Goal: Check status: Check status

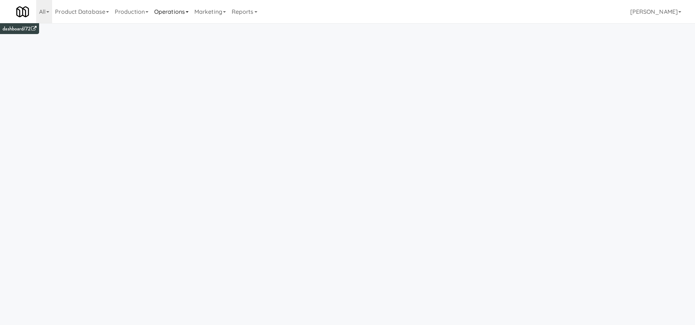
click at [181, 10] on link "Operations" at bounding box center [171, 11] width 40 height 23
click at [181, 147] on link "Vision Orders" at bounding box center [180, 150] width 58 height 13
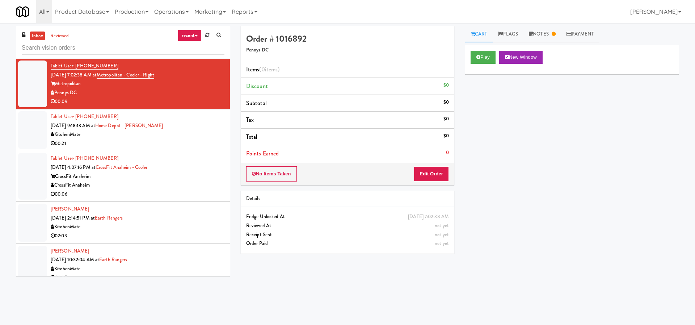
click at [194, 29] on div "inbox reviewed recent all unclear take inventory issue suspicious failed recent…" at bounding box center [122, 42] width 213 height 33
click at [194, 33] on link "recent" at bounding box center [190, 36] width 24 height 12
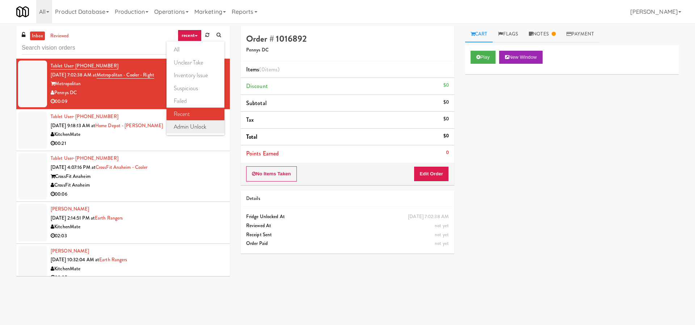
click at [190, 124] on link "admin unlock" at bounding box center [195, 126] width 58 height 13
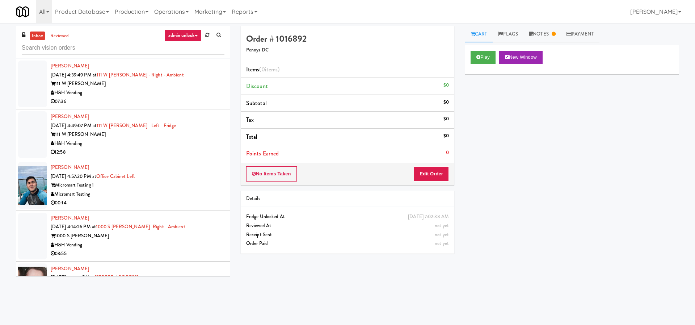
click at [154, 91] on div "H&H Vending" at bounding box center [138, 92] width 174 height 9
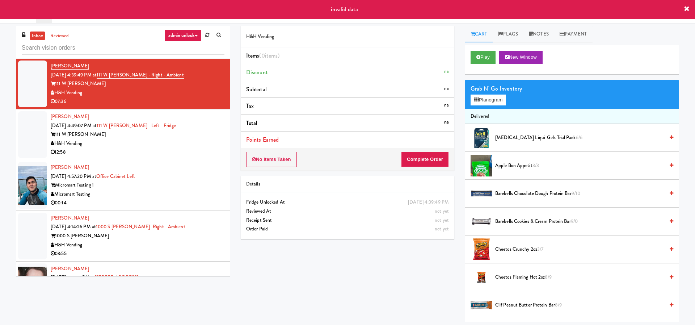
click at [169, 143] on div "H&H Vending" at bounding box center [138, 143] width 174 height 9
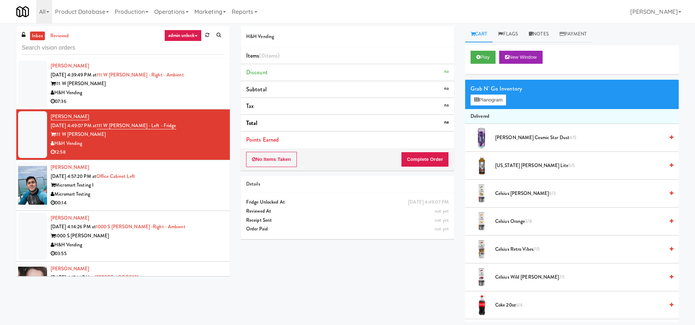
click at [356, 285] on div "H&H Vending Items (0 items ) Discount na Subtotal na Tax na Total na Points Ear…" at bounding box center [459, 174] width 449 height 296
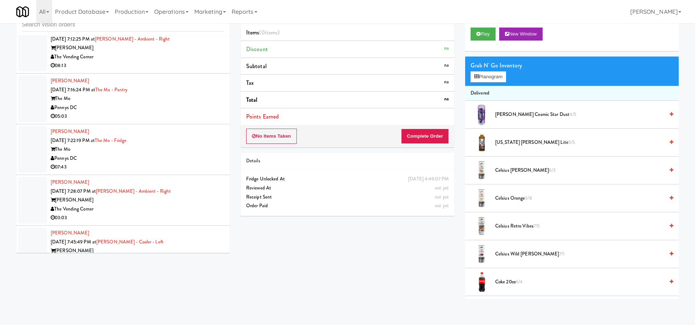
scroll to position [5007, 0]
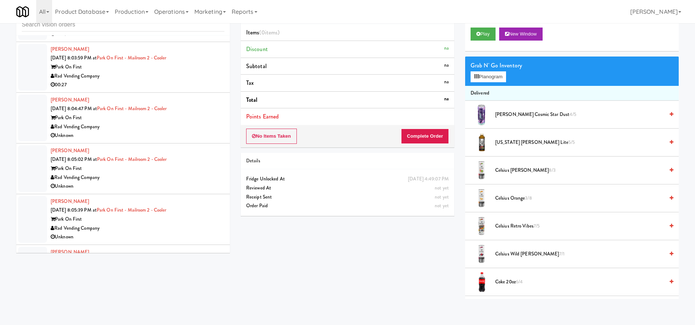
click at [189, 176] on div "Rad Vending Company" at bounding box center [138, 177] width 174 height 9
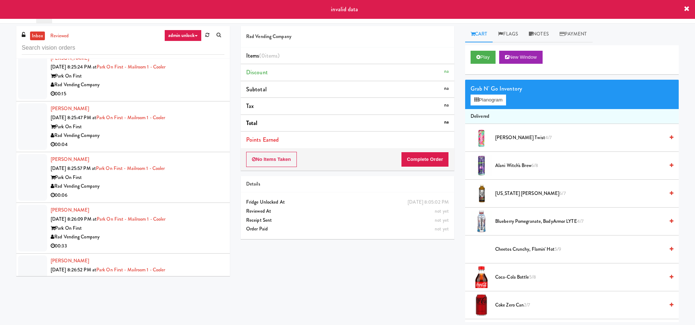
scroll to position [7430, 0]
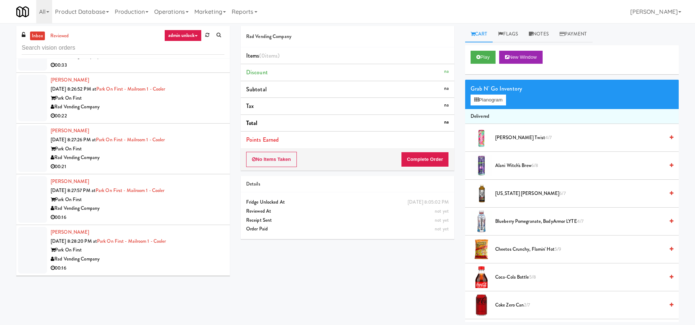
click at [192, 269] on div "00:16" at bounding box center [138, 267] width 174 height 9
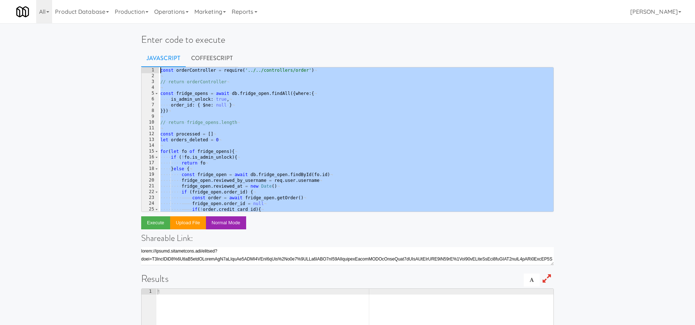
drag, startPoint x: 254, startPoint y: 209, endPoint x: 151, endPoint y: 69, distance: 173.6
click at [151, 69] on pre "return [processed, orders_deleted] 1 2 3 4 5 6 7 8 9 10 11 12 13 14 15 16 17 18…" at bounding box center [347, 139] width 412 height 145
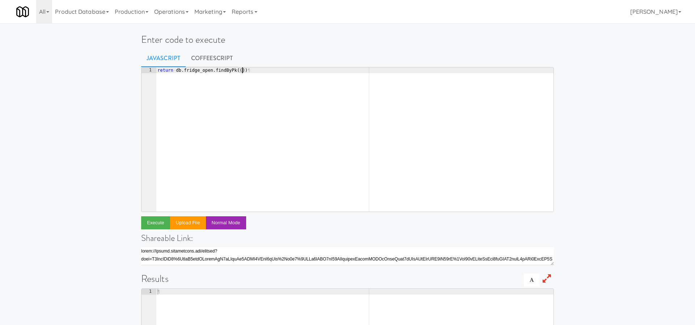
scroll to position [0, 7]
paste textarea "1061376"
type textarea "return db.fridge_open.findByPk(1061376)"
click at [151, 225] on button "Execute" at bounding box center [155, 222] width 29 height 13
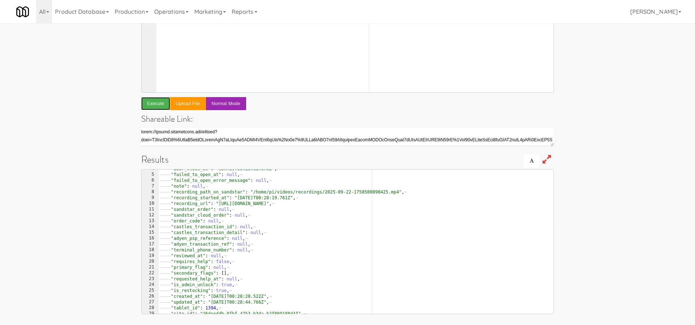
scroll to position [59, 0]
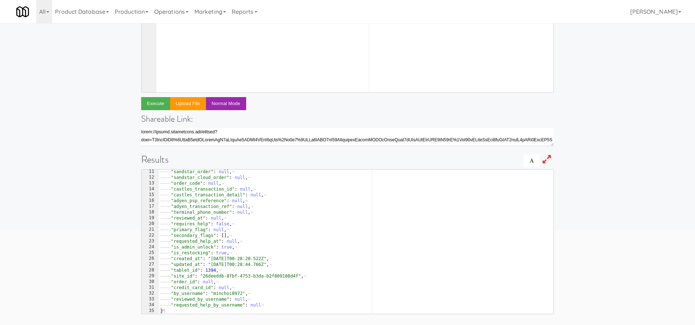
type textarea ""order_id": null,"
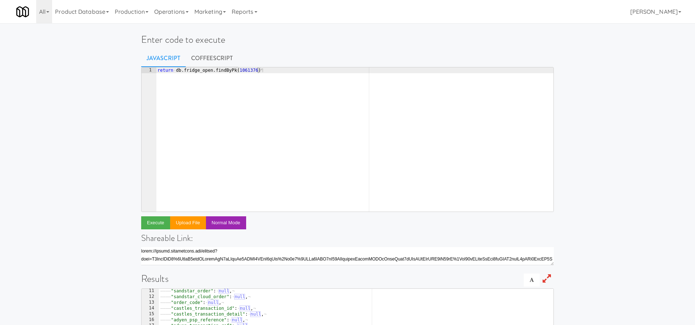
click at [246, 73] on div "return · db . fridge_open . findByPk ( 1061376 ) ¶" at bounding box center [354, 145] width 397 height 156
paste textarea "3389"
click at [156, 220] on button "Execute" at bounding box center [155, 222] width 29 height 13
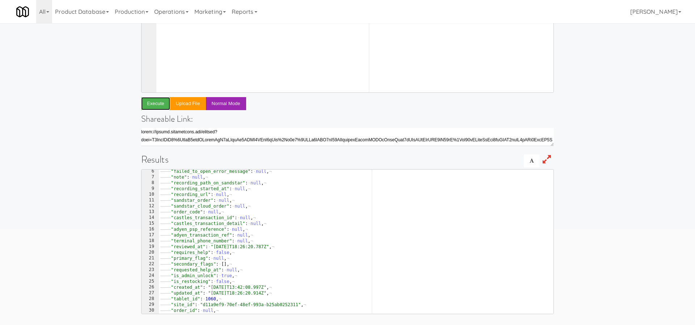
scroll to position [59, 0]
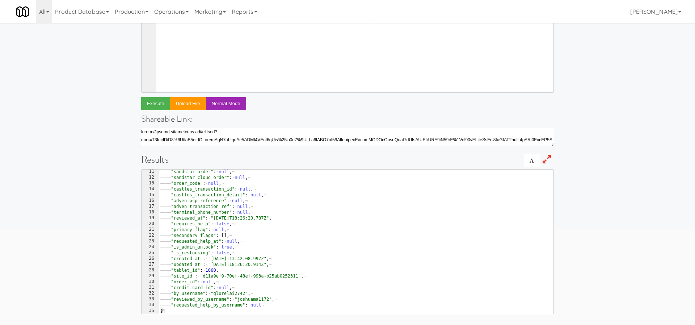
click at [206, 281] on div "———— "sandstar_order" : · null , ¬ ———— "sandstar_cloud_order" : · null , ¬ ———…" at bounding box center [356, 247] width 394 height 156
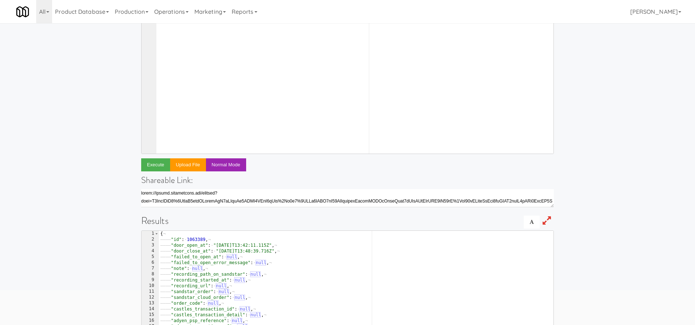
scroll to position [0, 0]
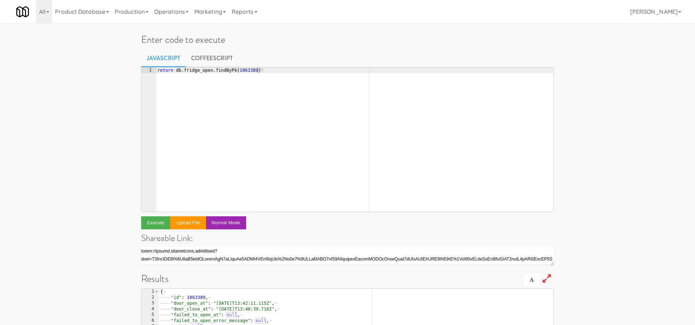
click at [247, 72] on div "return · db . fridge_open . findByPk ( 1063389 ) ¶" at bounding box center [354, 145] width 397 height 156
paste textarea "428"
click at [152, 225] on button "Execute" at bounding box center [155, 222] width 29 height 13
click at [245, 72] on div "return · db . fridge_open . findByPk ( 1063428 ) ¶" at bounding box center [354, 145] width 397 height 156
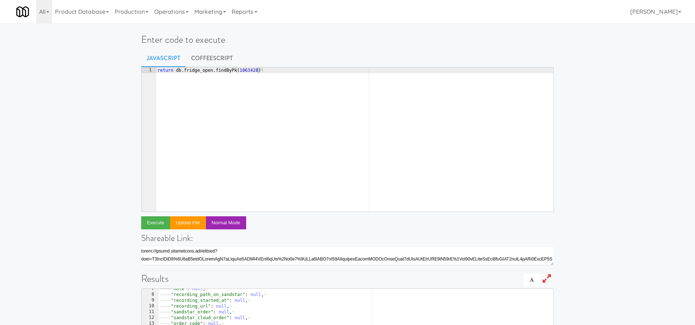
click at [245, 72] on div "return · db . fridge_open . findByPk ( 1063428 ) ¶" at bounding box center [354, 145] width 397 height 156
paste textarea "1063474"
click at [243, 69] on div "return · db . fridge_open . findByPk ( 1063428 ) ¶" at bounding box center [354, 145] width 397 height 156
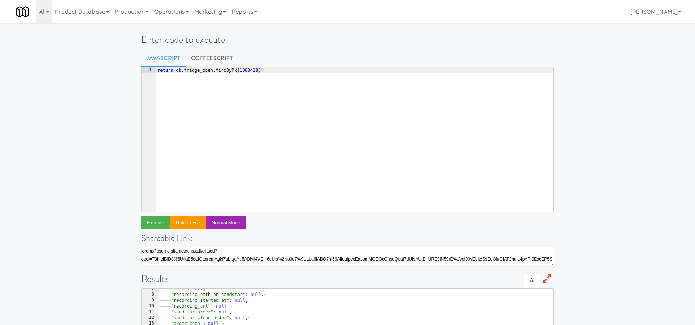
click at [243, 69] on div "return · db . fridge_open . findByPk ( 1063428 ) ¶" at bounding box center [354, 145] width 397 height 156
paste textarea "74"
click at [150, 221] on button "Execute" at bounding box center [155, 222] width 29 height 13
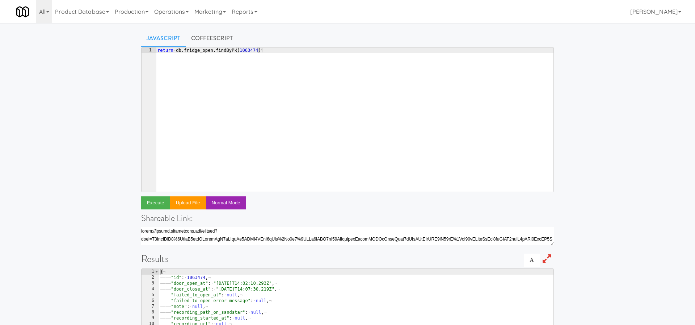
scroll to position [0, 0]
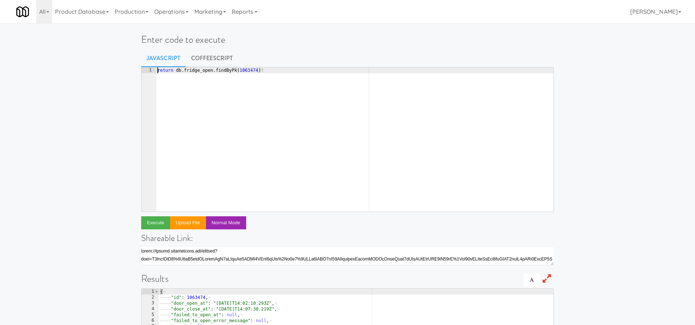
click at [247, 67] on div "return · db . fridge_open . findByPk ( 1063474 ) ¶" at bounding box center [354, 145] width 397 height 156
paste textarea "1078509"
click at [244, 72] on div "return · db . fridge_open . findByPk ( 1063474 ) ¶" at bounding box center [354, 145] width 397 height 156
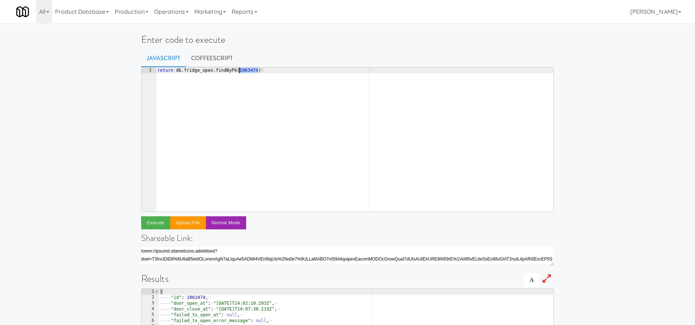
paste textarea "78509"
click at [149, 223] on button "Execute" at bounding box center [155, 222] width 29 height 13
click at [257, 115] on div "return · db . fridge_open . findByPk ( 1078509 ) ¶" at bounding box center [354, 145] width 397 height 156
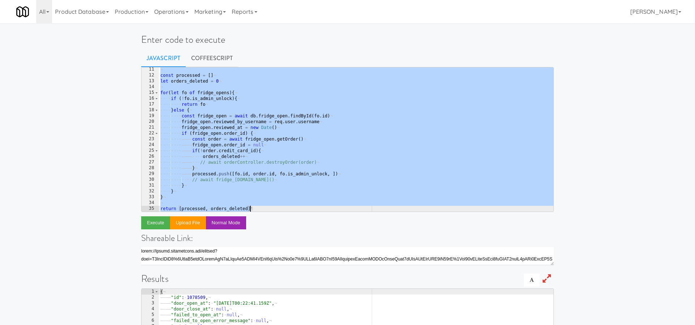
click at [257, 116] on div "¬ const · processed · = · [ ] ¬ let · orders_deleted · = · 0 ¬ ¬ for ( let · fo…" at bounding box center [356, 145] width 394 height 156
type textarea "const fridge_open = await db.fridge_open.findById(fo.id)"
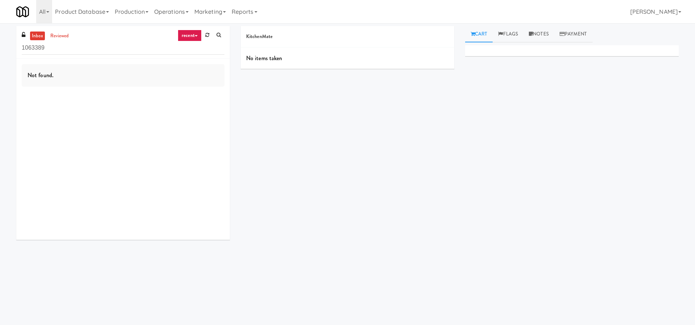
click at [196, 34] on link "recent" at bounding box center [190, 36] width 24 height 12
click at [187, 120] on link "admin unlock" at bounding box center [195, 126] width 58 height 13
click at [113, 47] on input "1063389" at bounding box center [123, 47] width 203 height 13
type input "1063389"
drag, startPoint x: 52, startPoint y: 51, endPoint x: 0, endPoint y: 50, distance: 52.5
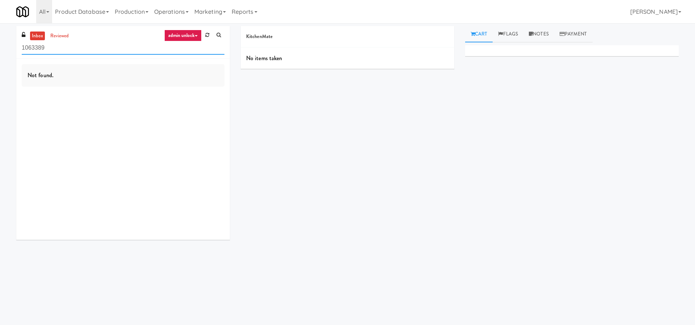
click at [0, 50] on div "inbox reviewed admin unlock all unclear take inventory issue suspicious failed …" at bounding box center [347, 171] width 695 height 291
click at [190, 37] on link "recent" at bounding box center [190, 36] width 24 height 12
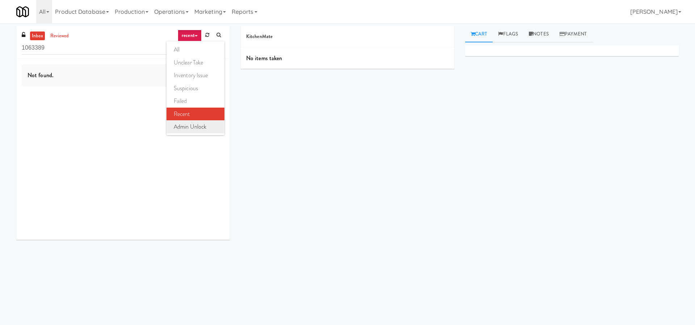
click at [200, 130] on link "admin unlock" at bounding box center [195, 126] width 58 height 13
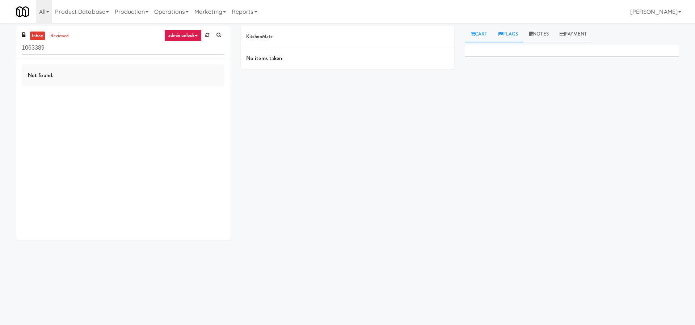
click at [511, 39] on link "Flags" at bounding box center [507, 34] width 31 height 16
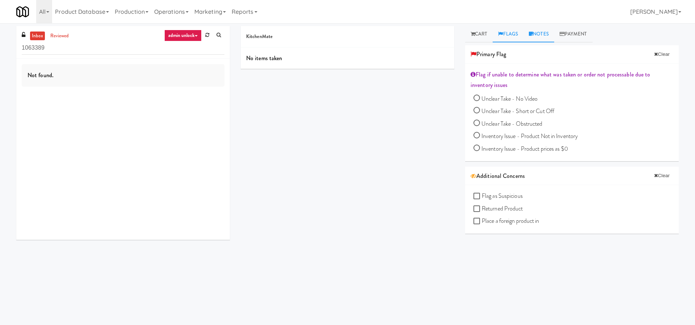
click at [527, 34] on link "Notes" at bounding box center [538, 34] width 31 height 16
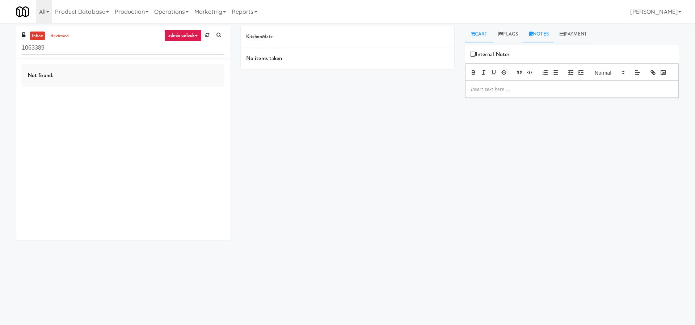
click at [486, 34] on link "Cart" at bounding box center [479, 34] width 28 height 16
drag, startPoint x: 152, startPoint y: 48, endPoint x: 0, endPoint y: 45, distance: 151.6
click at [0, 46] on div "inbox reviewed admin unlock all unclear take inventory issue suspicious failed …" at bounding box center [347, 171] width 695 height 291
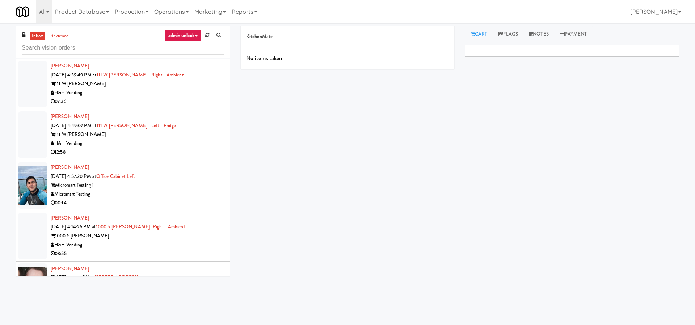
click at [139, 145] on div "H&H Vending" at bounding box center [138, 143] width 174 height 9
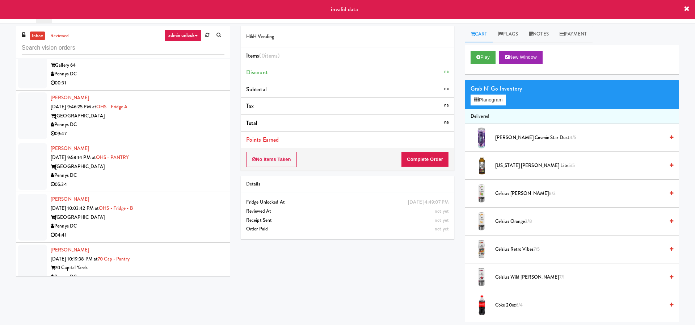
scroll to position [1033, 0]
click at [179, 194] on div "Tablet User Sep 21, 2025 1:39:25 AM at Fridge - Vantage - Pre Opening Vantage S…" at bounding box center [138, 215] width 174 height 45
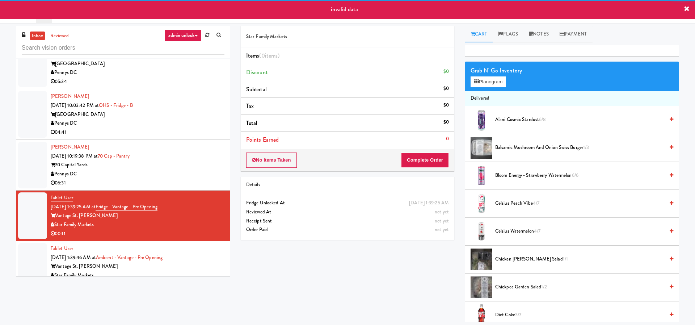
scroll to position [1808, 0]
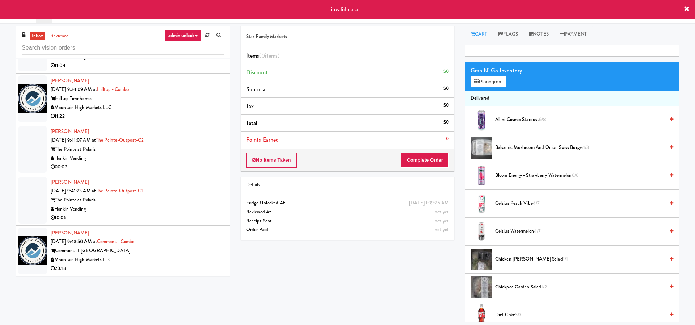
click at [182, 258] on div "Mountain High Markets LLC" at bounding box center [138, 259] width 174 height 9
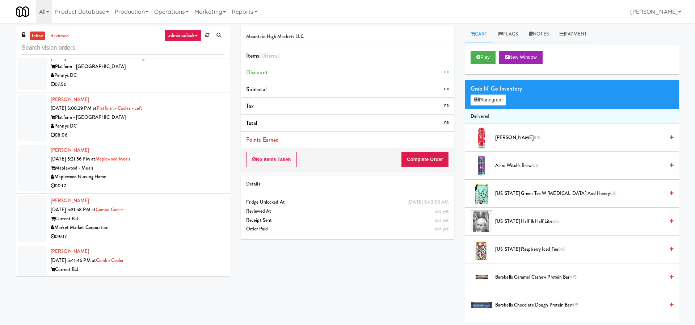
scroll to position [3917, 0]
click at [178, 13] on link "Operations" at bounding box center [171, 11] width 40 height 23
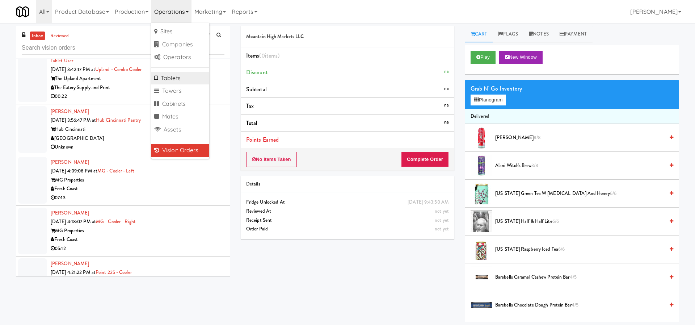
scroll to position [3535, 0]
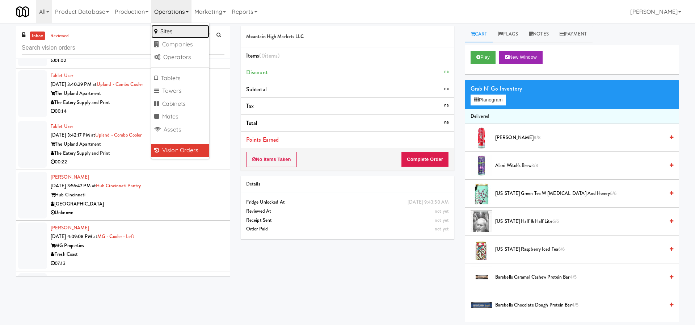
click at [178, 30] on link "Sites" at bounding box center [180, 31] width 58 height 13
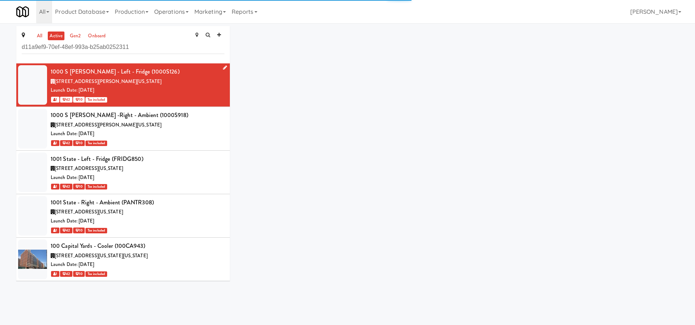
click at [137, 81] on div "[STREET_ADDRESS][PERSON_NAME][US_STATE]" at bounding box center [138, 81] width 174 height 9
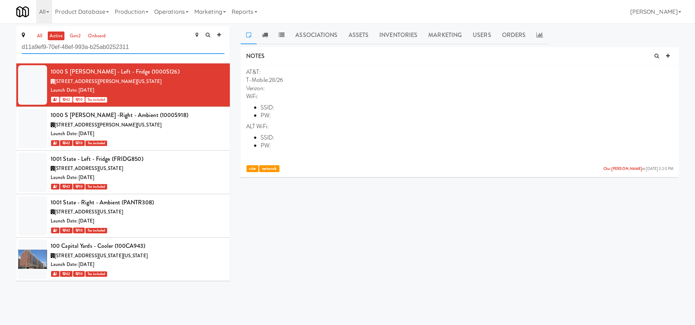
click at [142, 50] on input "d11a9ef9-70ef-48ef-993a-b25ab0252311" at bounding box center [123, 47] width 203 height 13
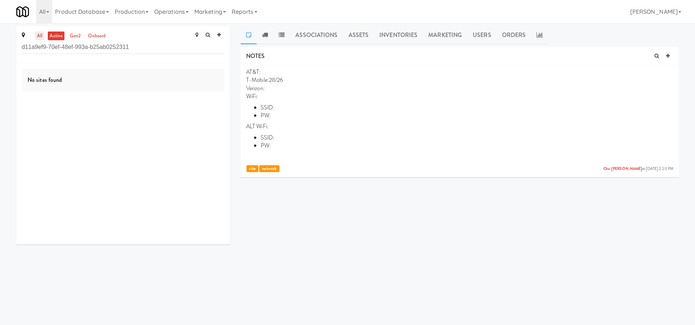
click at [35, 34] on link "all" at bounding box center [39, 35] width 9 height 9
click at [96, 47] on input "d11a9ef9-70ef-48ef-993a-b25ab0252311" at bounding box center [123, 47] width 203 height 13
type input "d11a9ef9-70ef-48ef-993a-b]25ab0252311"
click at [126, 48] on input "d11a9ef9-70ef-48ef-993a-b]25ab0252311" at bounding box center [123, 47] width 203 height 13
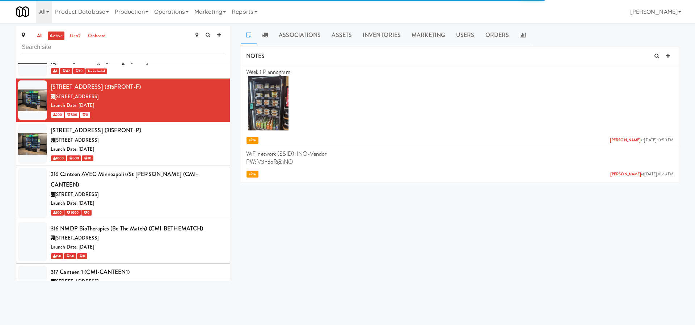
scroll to position [2511, 0]
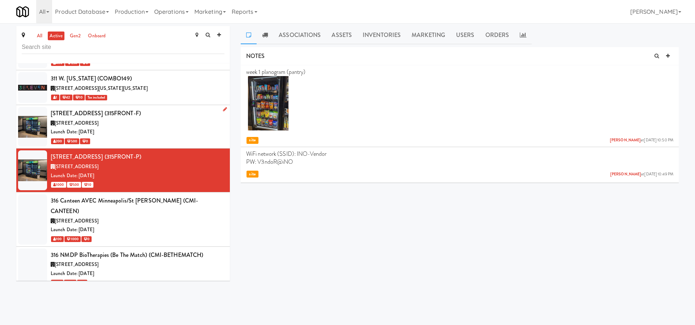
scroll to position [2481, 0]
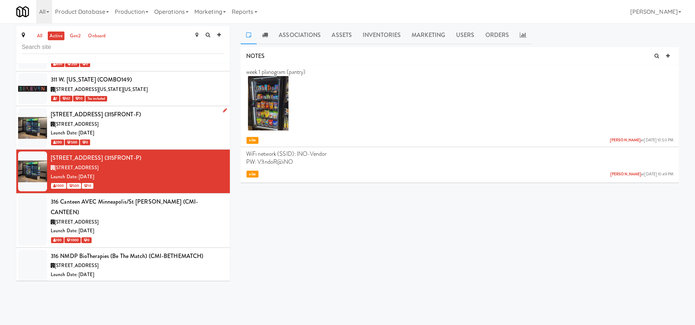
click at [158, 120] on div "[STREET_ADDRESS]" at bounding box center [138, 124] width 174 height 9
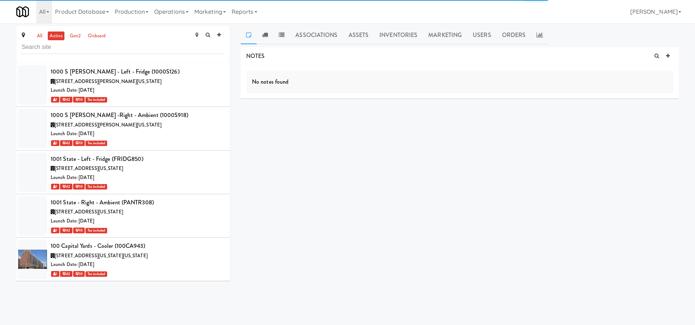
scroll to position [4014, 0]
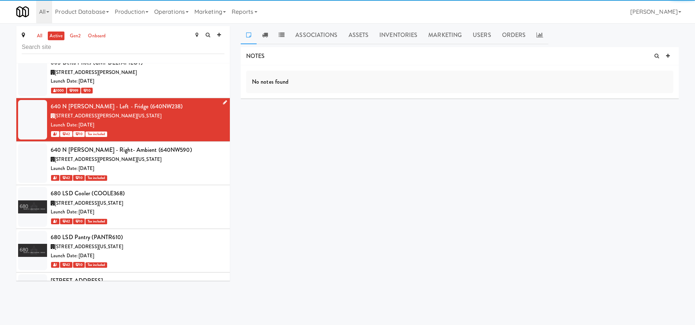
click at [135, 101] on div "640 N [PERSON_NAME] - Left - Fridge (640NW238)" at bounding box center [138, 106] width 174 height 11
click at [135, 101] on div "640 N Wells - Left - Fridge (640NW238)" at bounding box center [138, 106] width 174 height 11
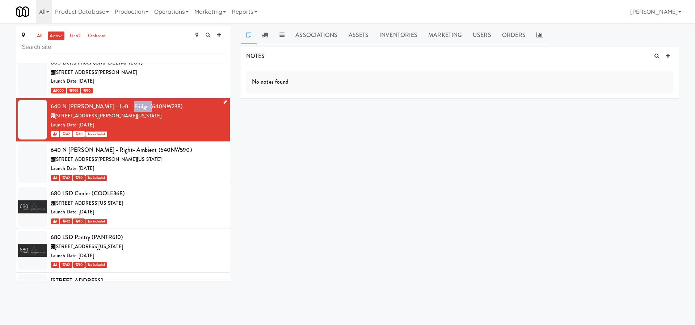
copy div "640NW238"
click at [173, 8] on link "Operations" at bounding box center [171, 11] width 40 height 23
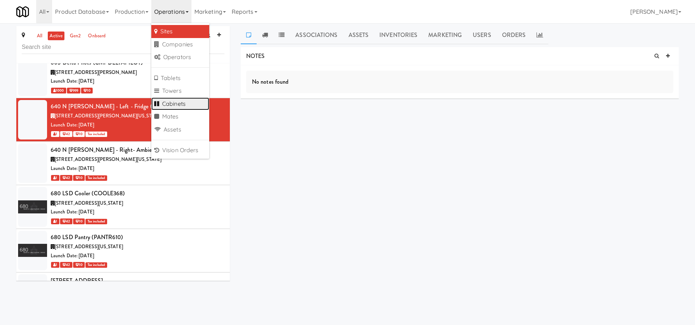
click at [195, 108] on link "Cabinets" at bounding box center [180, 103] width 58 height 13
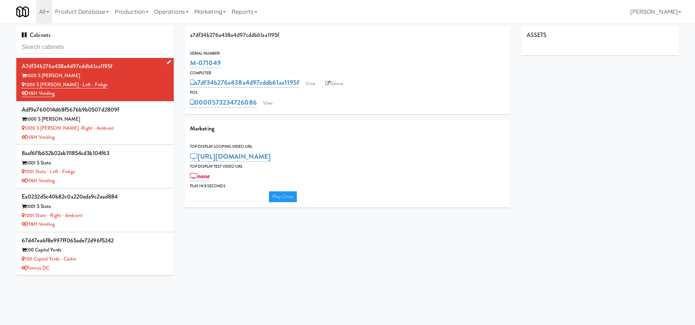
type input "640NW238"
type input "3"
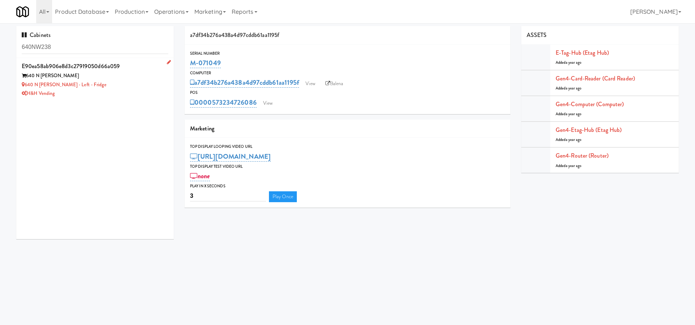
type input "640NW238"
click at [126, 74] on div "640 N Wells" at bounding box center [95, 75] width 147 height 9
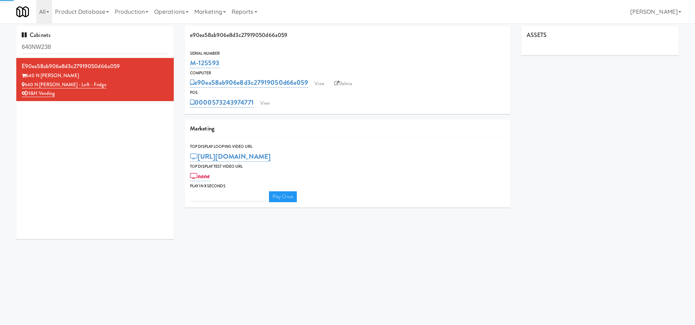
type input "3"
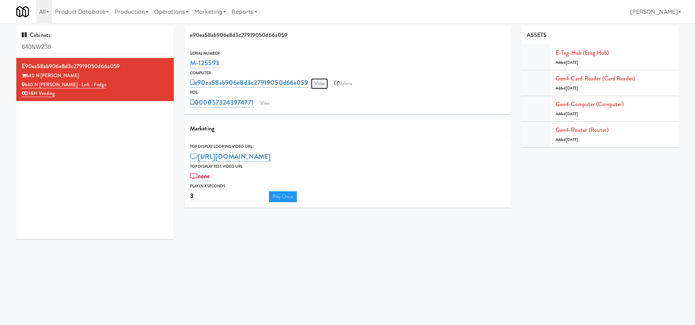
click at [323, 82] on link "View" at bounding box center [319, 83] width 17 height 11
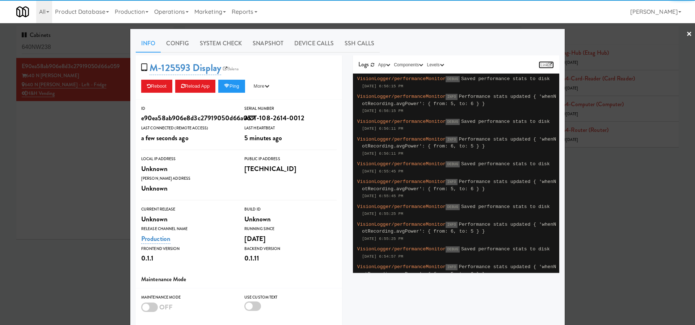
click at [541, 63] on link "Link" at bounding box center [545, 64] width 15 height 7
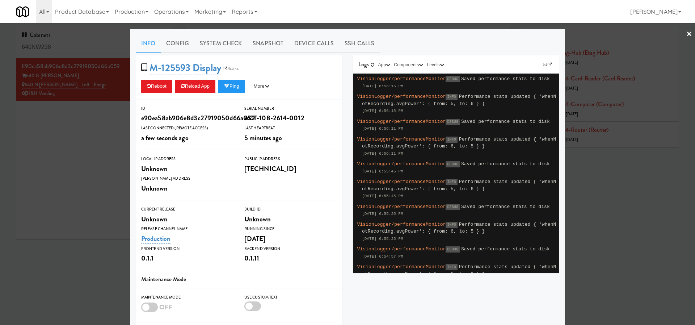
click at [4, 168] on div at bounding box center [347, 162] width 695 height 325
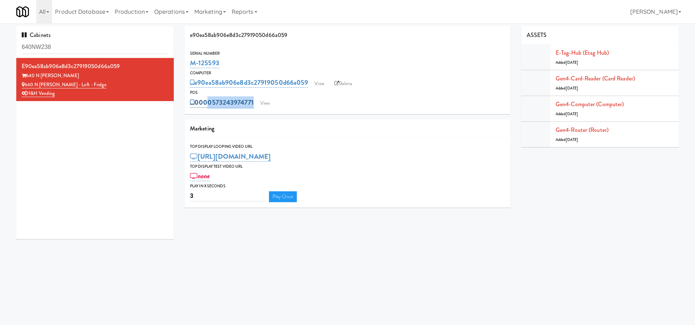
drag, startPoint x: 301, startPoint y: 105, endPoint x: 204, endPoint y: 104, distance: 97.3
click at [204, 104] on div "0000573243974771 View" at bounding box center [347, 102] width 315 height 12
copy div "00573243974771 View"
click at [171, 11] on link "Operations" at bounding box center [171, 11] width 40 height 23
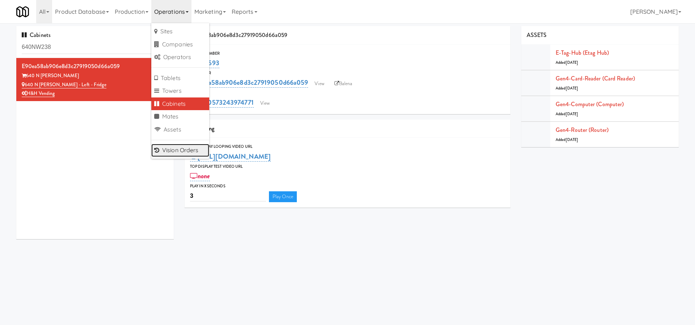
click at [186, 151] on link "Vision Orders" at bounding box center [180, 150] width 58 height 13
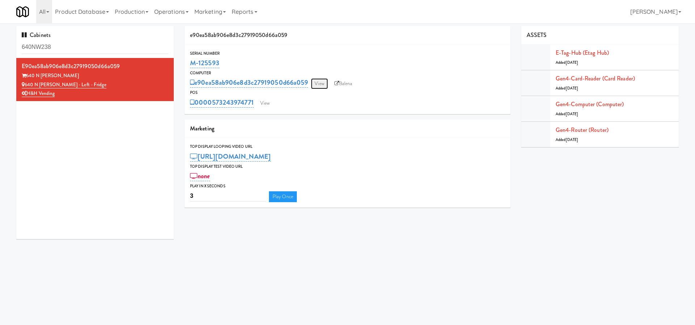
click at [321, 79] on link "View" at bounding box center [319, 83] width 17 height 11
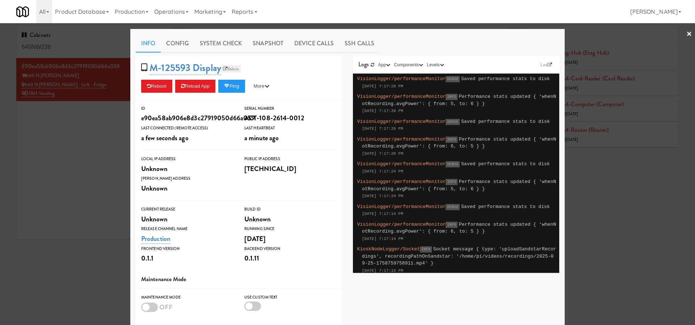
click at [233, 69] on link "Balena" at bounding box center [231, 68] width 20 height 7
click at [543, 65] on link "Link" at bounding box center [545, 64] width 15 height 7
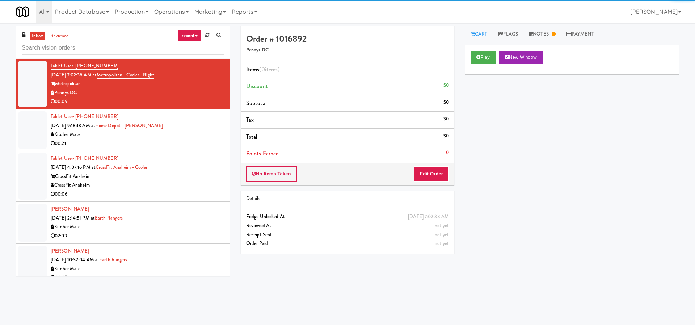
click at [123, 48] on input "text" at bounding box center [123, 47] width 203 height 13
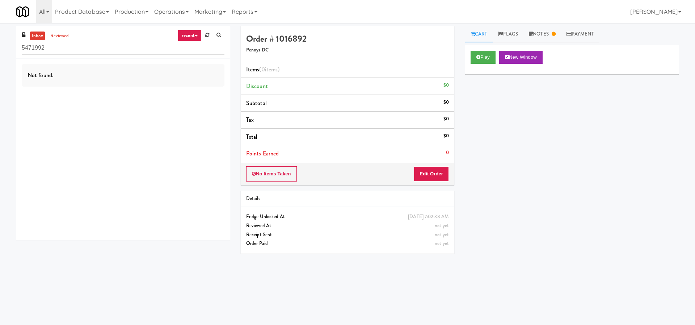
type input "5471992"
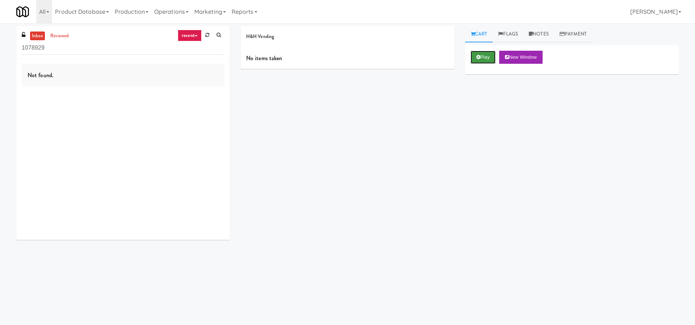
click at [482, 56] on button "Play" at bounding box center [482, 57] width 25 height 13
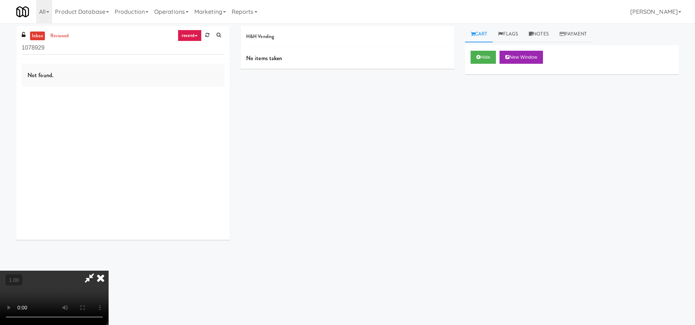
click at [109, 270] on icon at bounding box center [101, 277] width 16 height 14
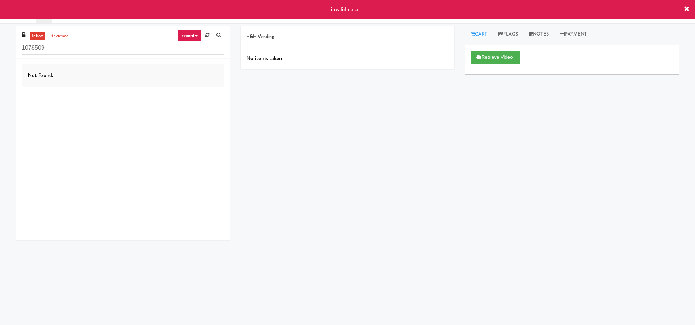
click at [457, 83] on div "H&H Vending No items taken Cart Flags Notes Payment Retrieve Video Primary Flag…" at bounding box center [459, 171] width 449 height 291
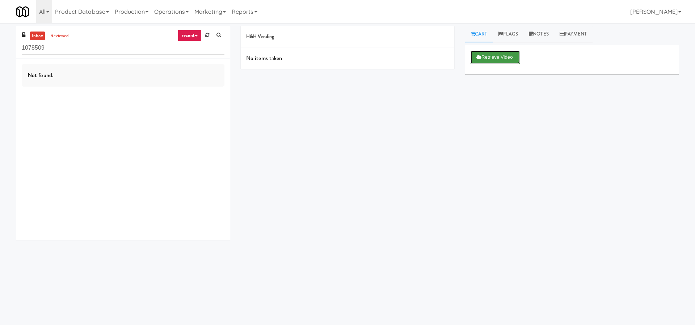
click at [483, 54] on button "Retrieve Video" at bounding box center [494, 57] width 49 height 13
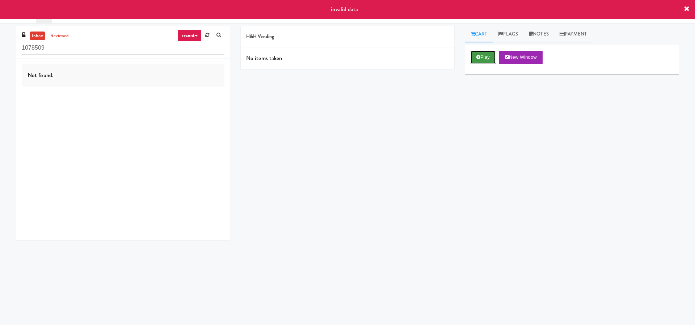
click at [484, 59] on button "Play" at bounding box center [482, 57] width 25 height 13
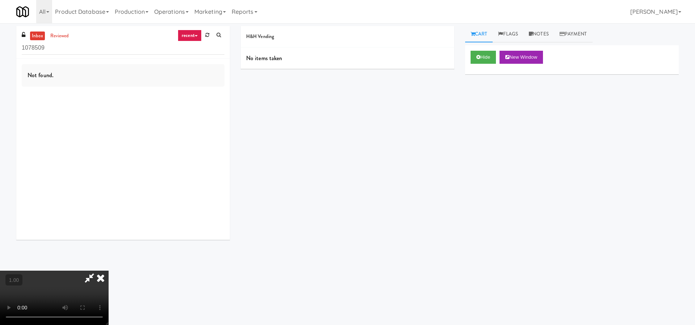
click at [109, 270] on icon at bounding box center [101, 277] width 16 height 14
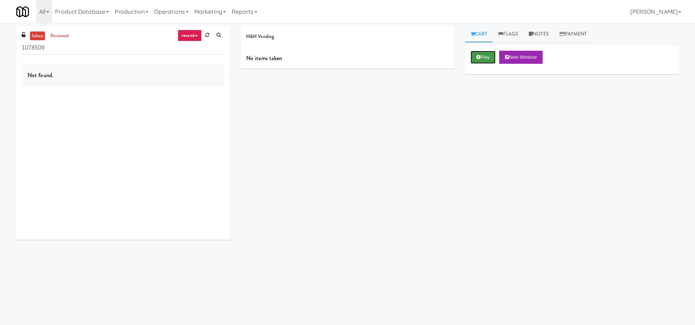
click at [483, 58] on button "Play" at bounding box center [482, 57] width 25 height 13
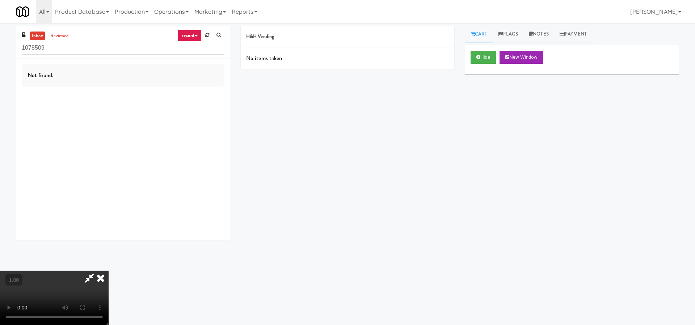
click at [109, 270] on icon at bounding box center [101, 277] width 16 height 14
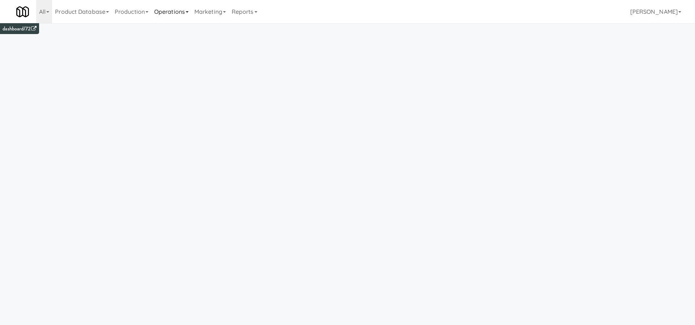
click at [171, 10] on link "Operations" at bounding box center [171, 11] width 40 height 23
click at [188, 149] on link "Vision Orders" at bounding box center [180, 150] width 58 height 13
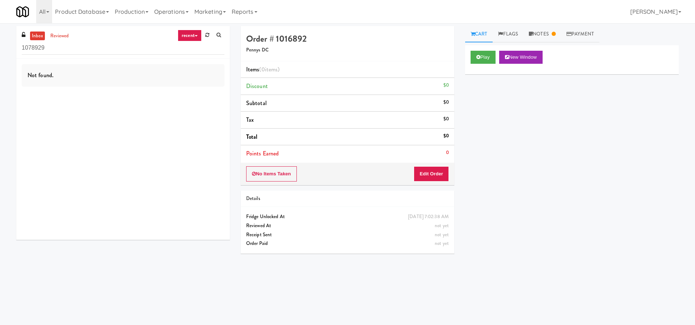
click at [68, 47] on input "1078929" at bounding box center [123, 47] width 203 height 13
type input "1078929"
click at [476, 55] on icon at bounding box center [478, 57] width 4 height 5
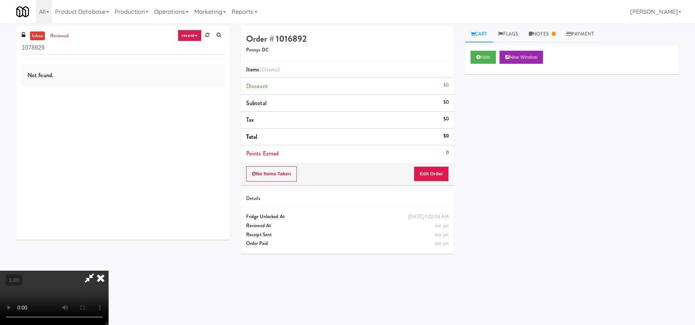
click at [109, 270] on icon at bounding box center [101, 277] width 16 height 14
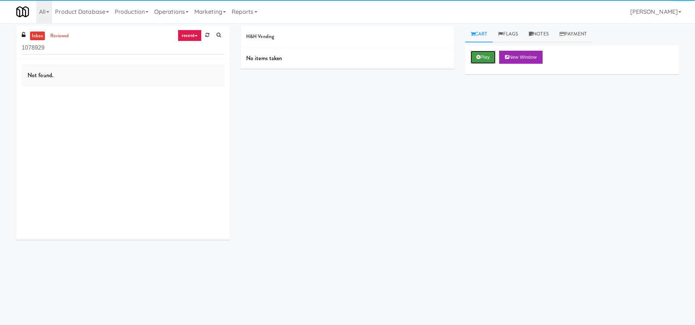
click at [478, 60] on button "Play" at bounding box center [482, 57] width 25 height 13
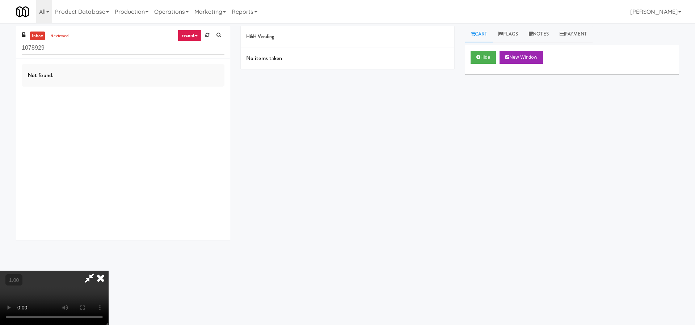
click at [109, 270] on icon at bounding box center [101, 277] width 16 height 14
